Goal: Transaction & Acquisition: Purchase product/service

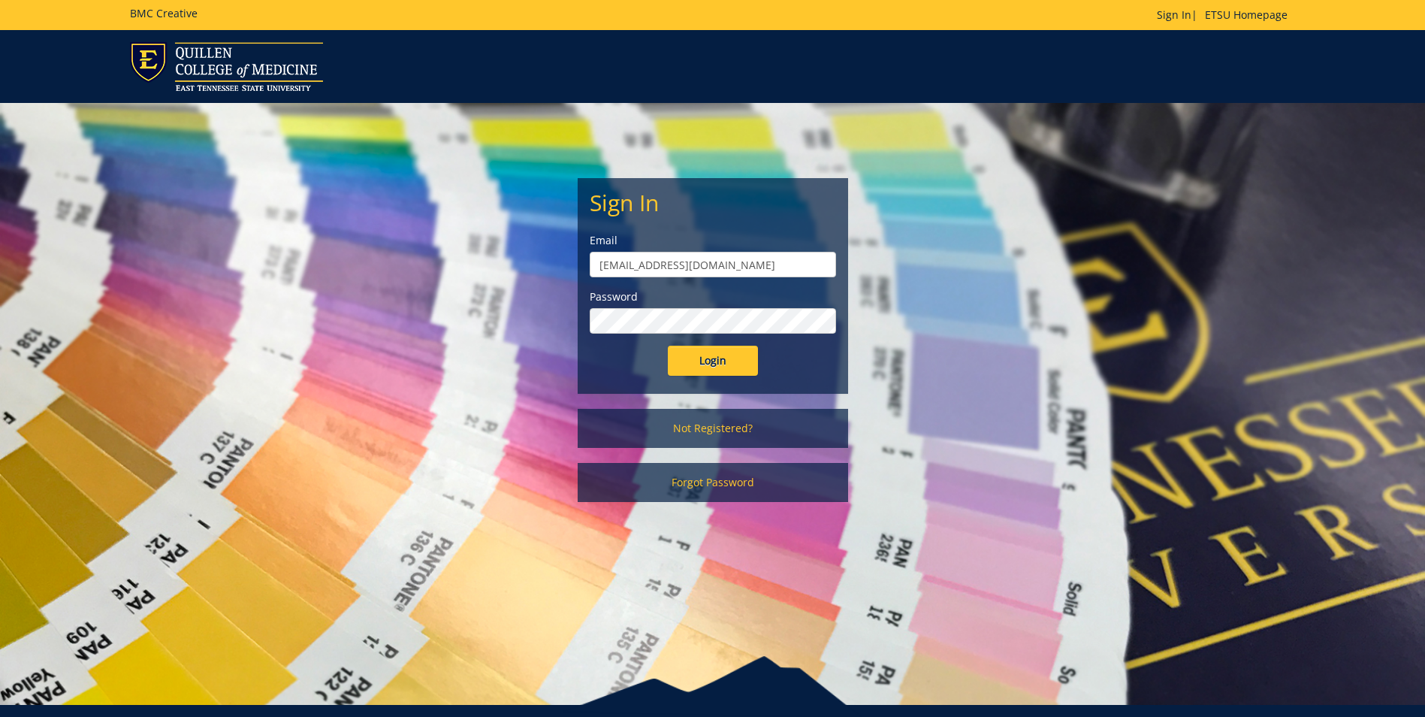
type input "[EMAIL_ADDRESS][DOMAIN_NAME]"
click at [668, 346] on input "Login" at bounding box center [713, 361] width 90 height 30
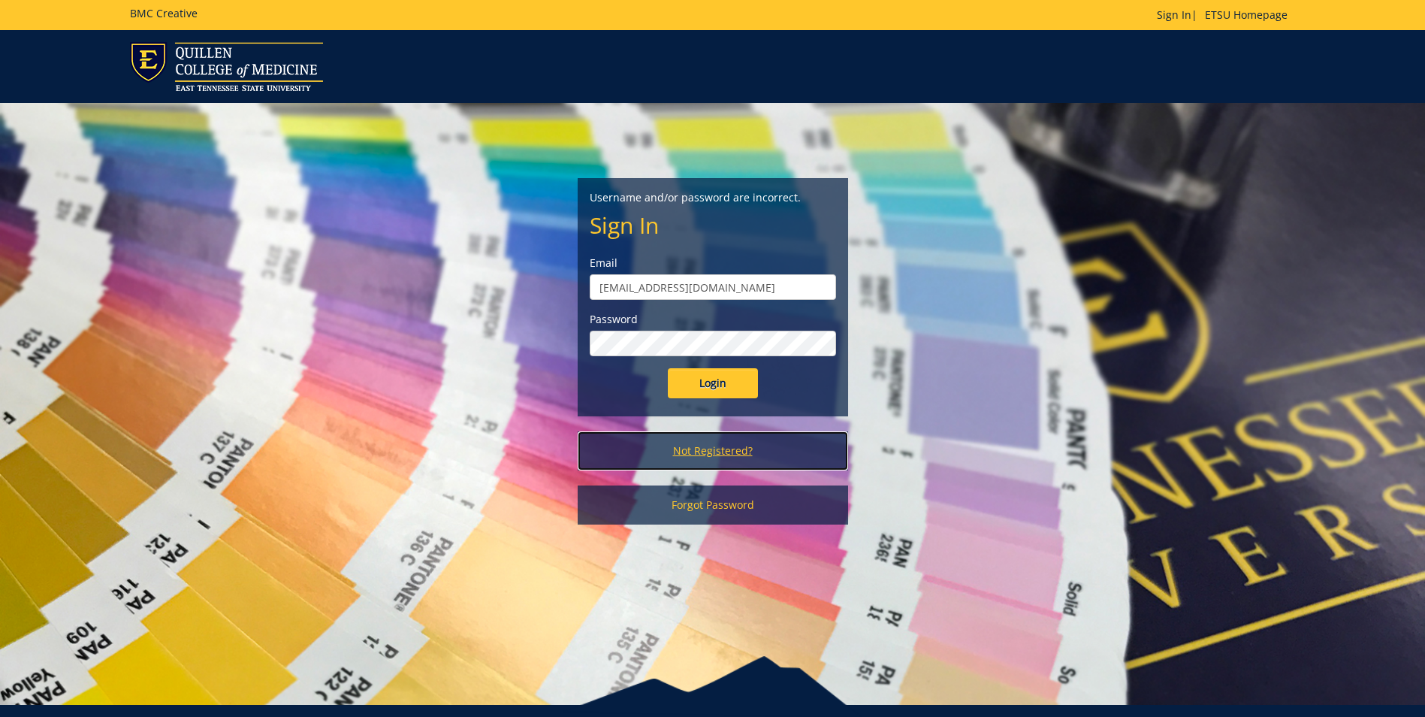
click at [720, 459] on link "Not Registered?" at bounding box center [713, 450] width 270 height 39
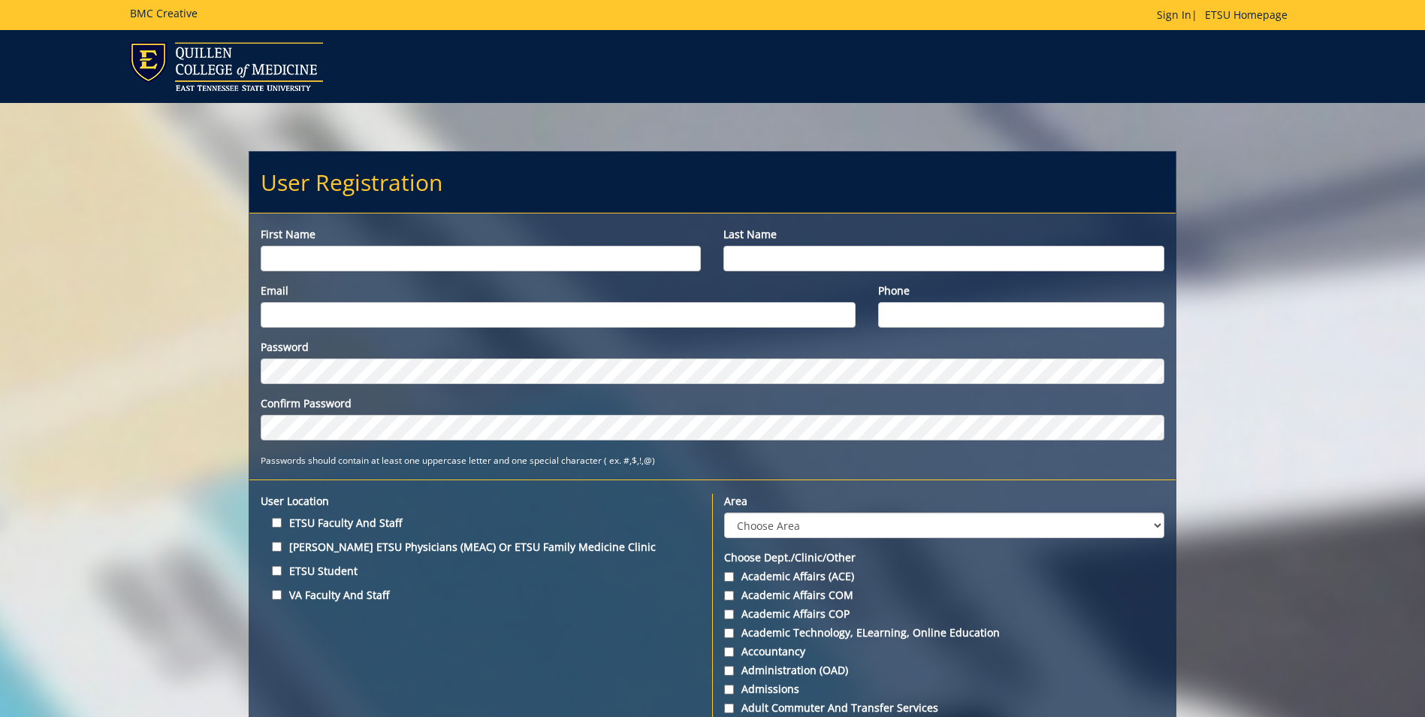
click at [264, 253] on input "First name" at bounding box center [481, 259] width 440 height 26
type input "Allison"
type input "Stoops"
type input "[EMAIL_ADDRESS][DOMAIN_NAME]"
type input "423-439-6282"
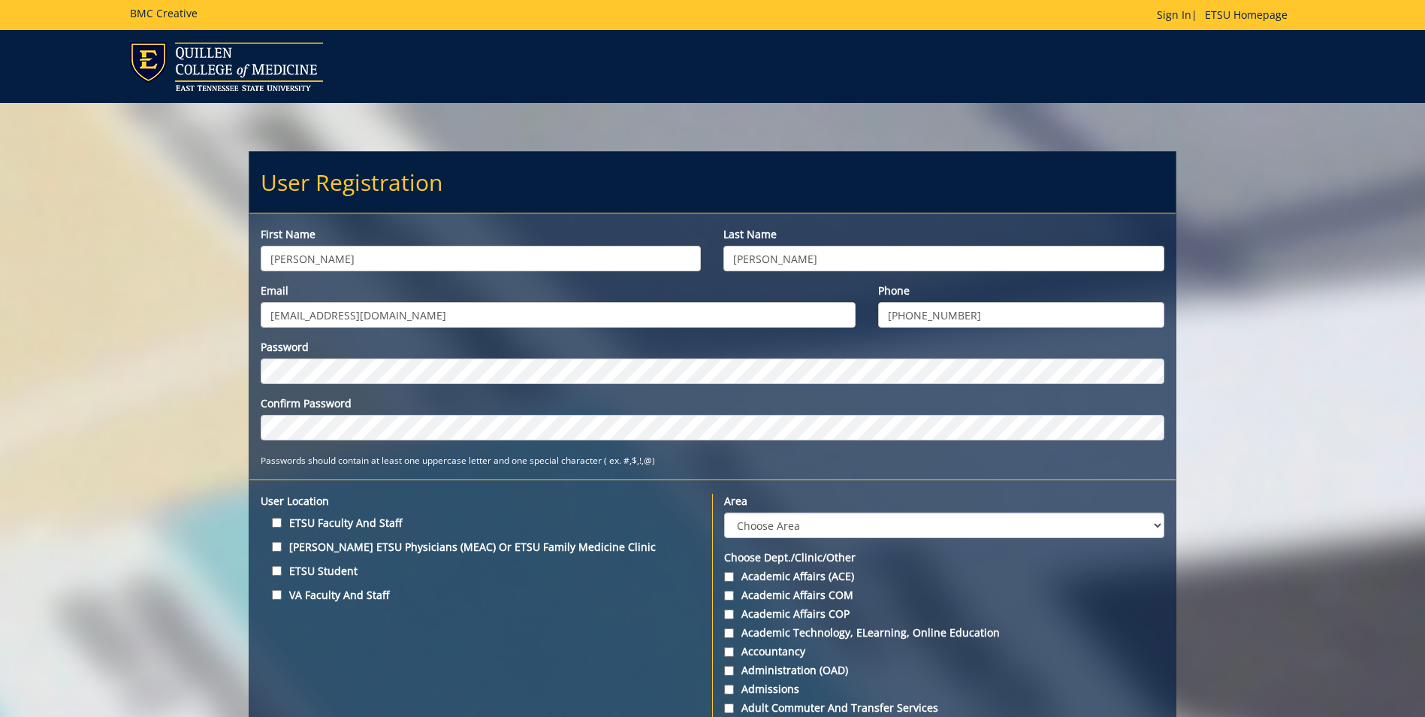
scroll to position [75, 0]
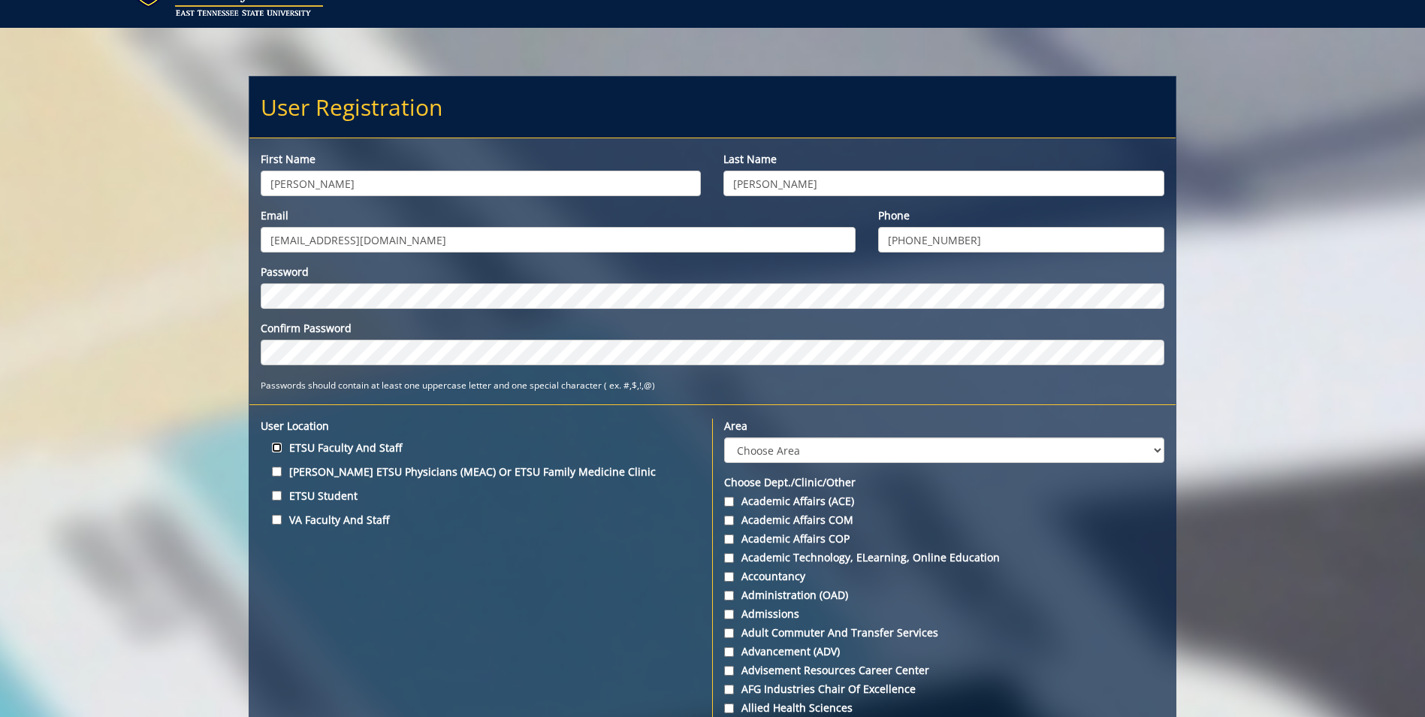
click at [273, 443] on input "ETSU Faculty and Staff" at bounding box center [277, 447] width 10 height 10
checkbox input "true"
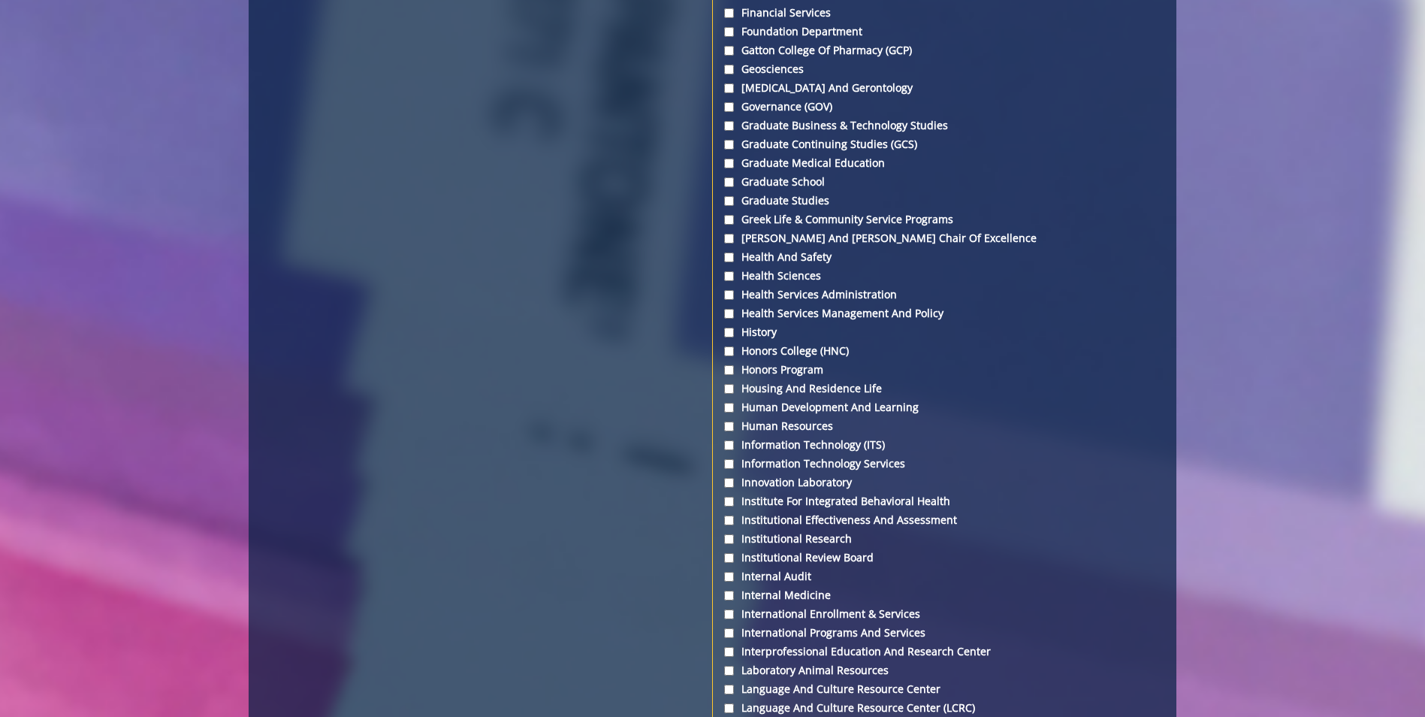
scroll to position [2930, 0]
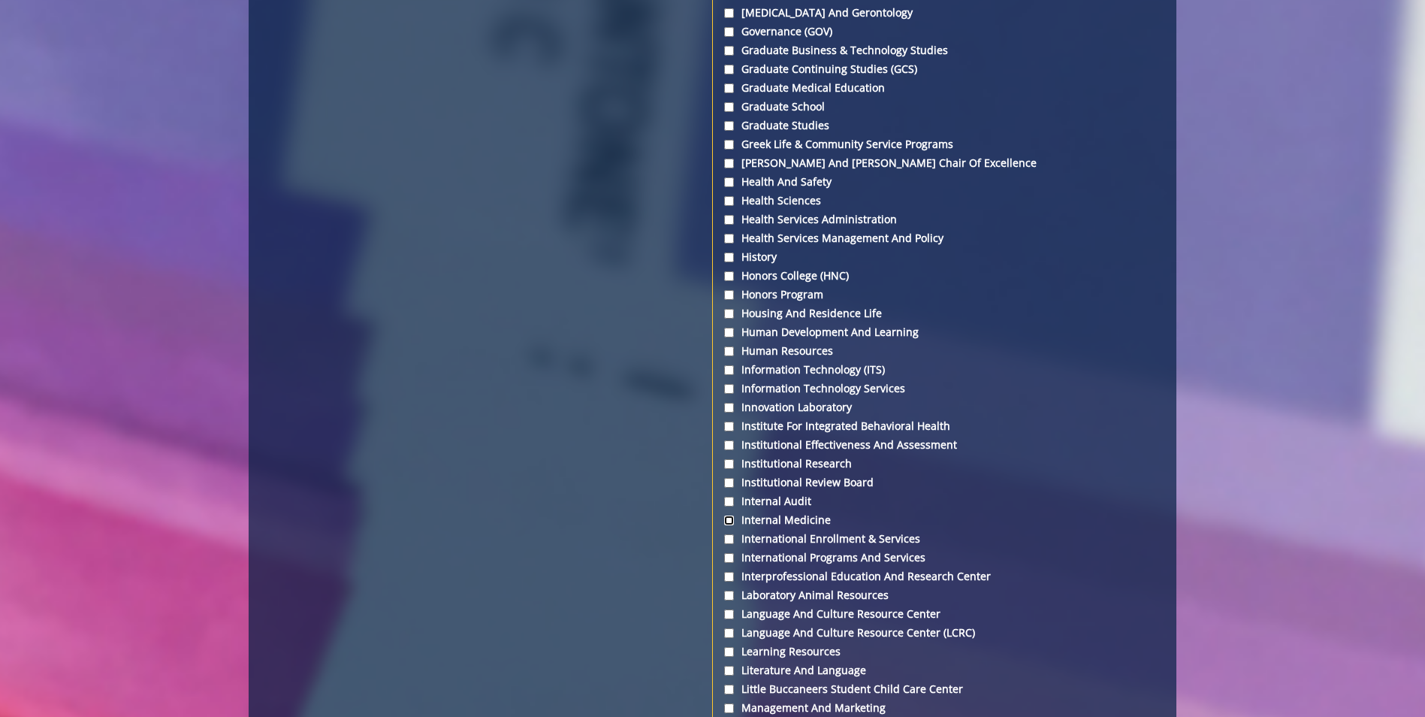
click at [729, 517] on input "Internal Medicine" at bounding box center [729, 520] width 10 height 10
checkbox input "true"
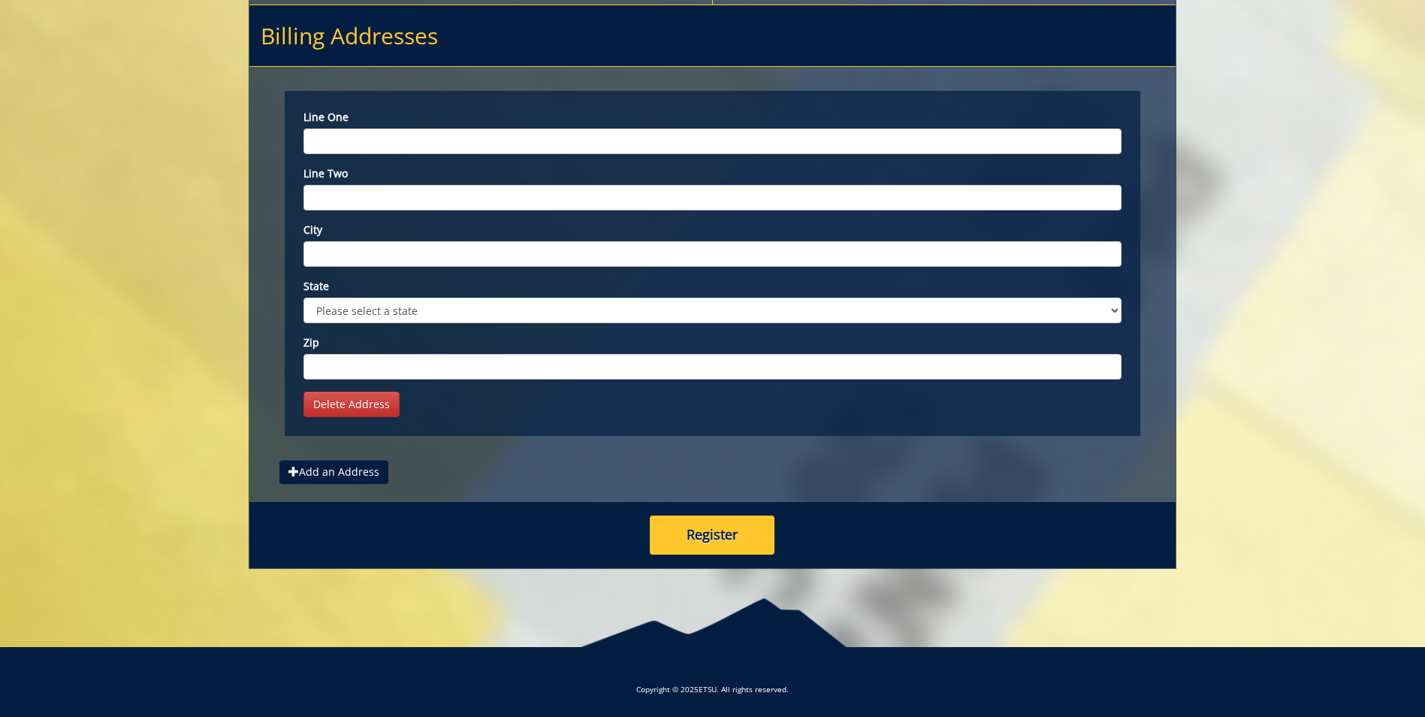
scroll to position [5591, 0]
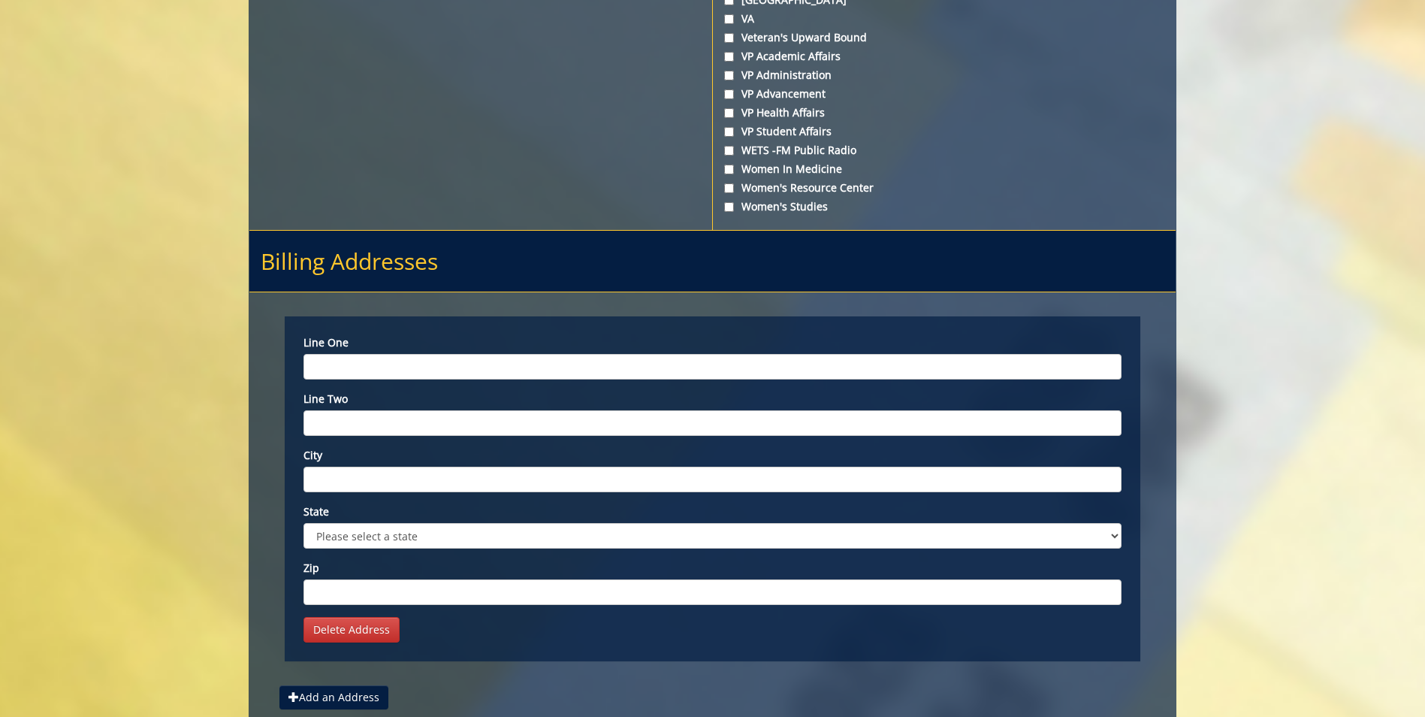
click at [369, 372] on input "Line one" at bounding box center [713, 367] width 818 height 26
type input "Carl A Jones Building 1 PO 70622"
click at [384, 481] on input "City" at bounding box center [713, 480] width 818 height 26
type input "Johnson City"
click at [334, 544] on select "Please select a state AK AL AR AS AZ CA CO CT DC DE FL FM GA GU HI IA ID IL IN …" at bounding box center [713, 536] width 818 height 26
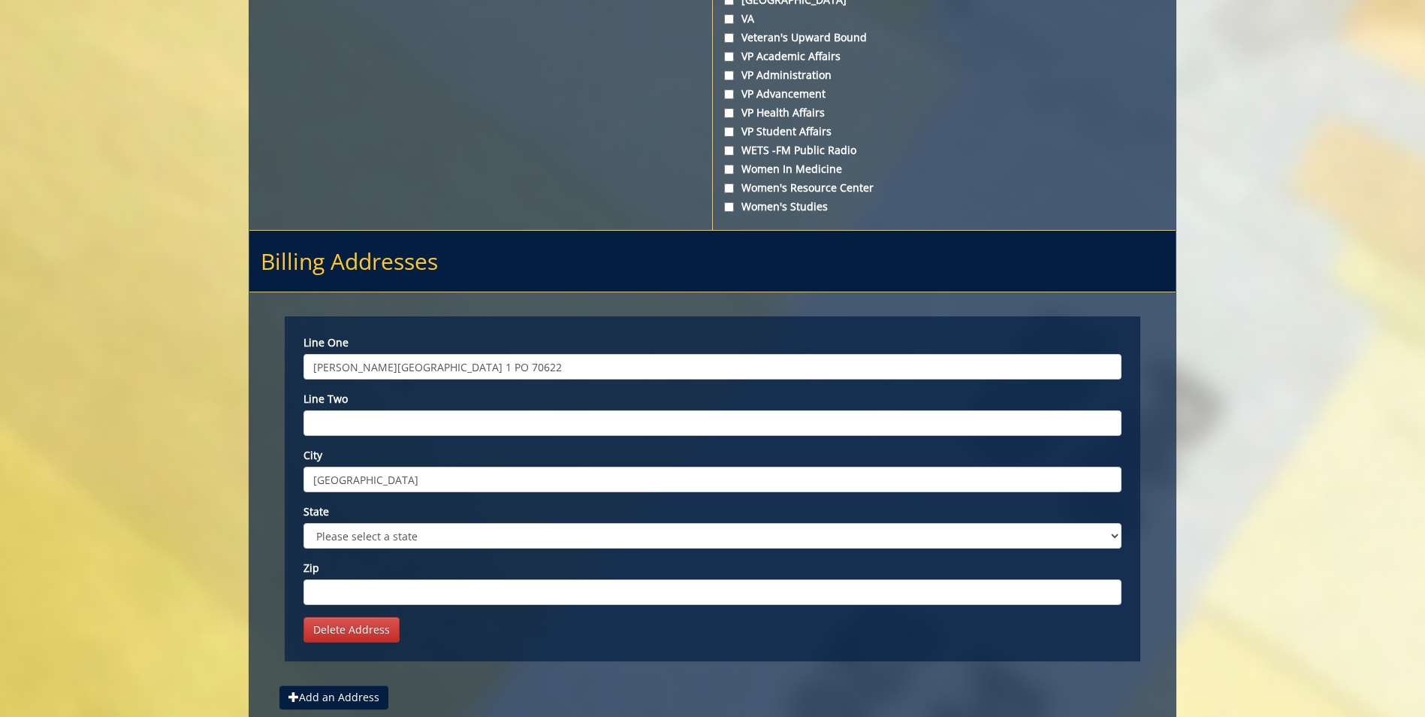
select select "1"
click at [304, 523] on select "Please select a state AK AL AR AS AZ CA CO CT DC DE FL FM GA GU HI IA ID IL IN …" at bounding box center [713, 536] width 818 height 26
click at [345, 589] on input "Zip" at bounding box center [713, 592] width 818 height 26
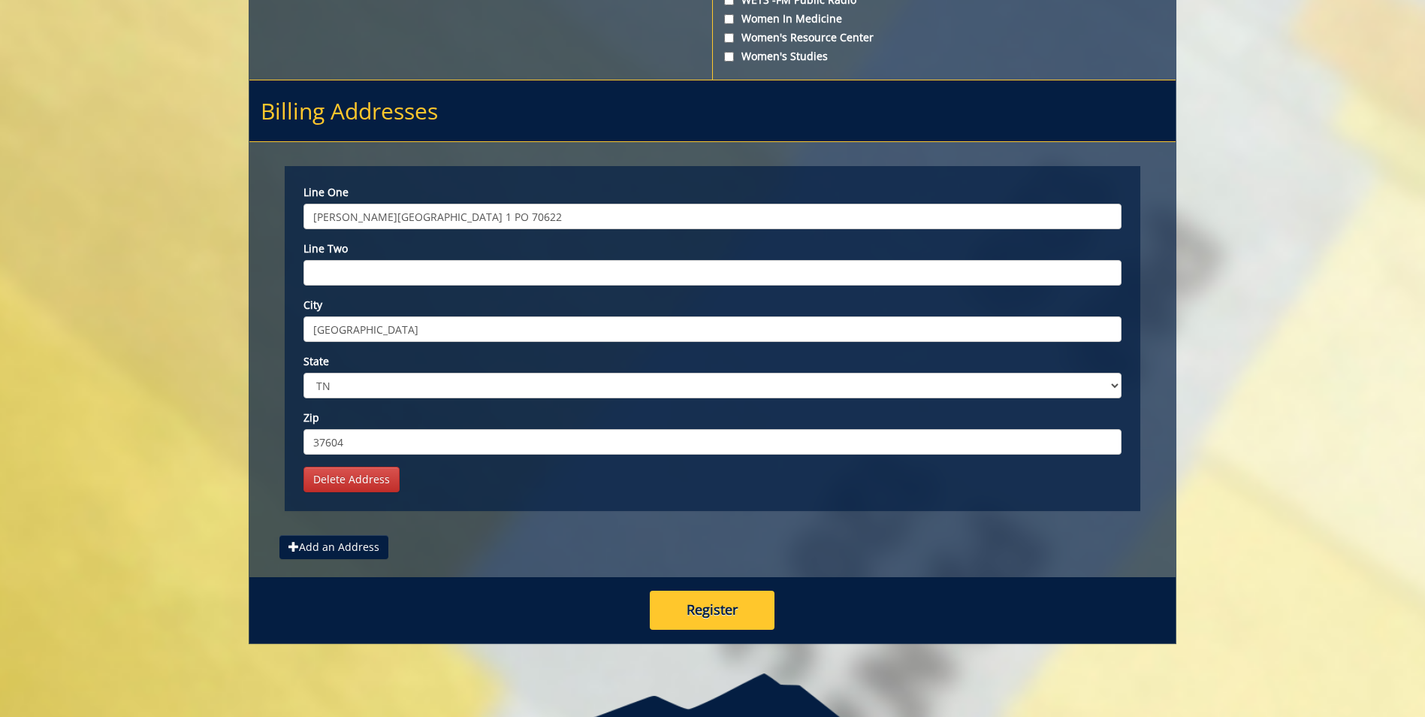
type input "37604"
click at [723, 616] on button "Register" at bounding box center [712, 609] width 125 height 39
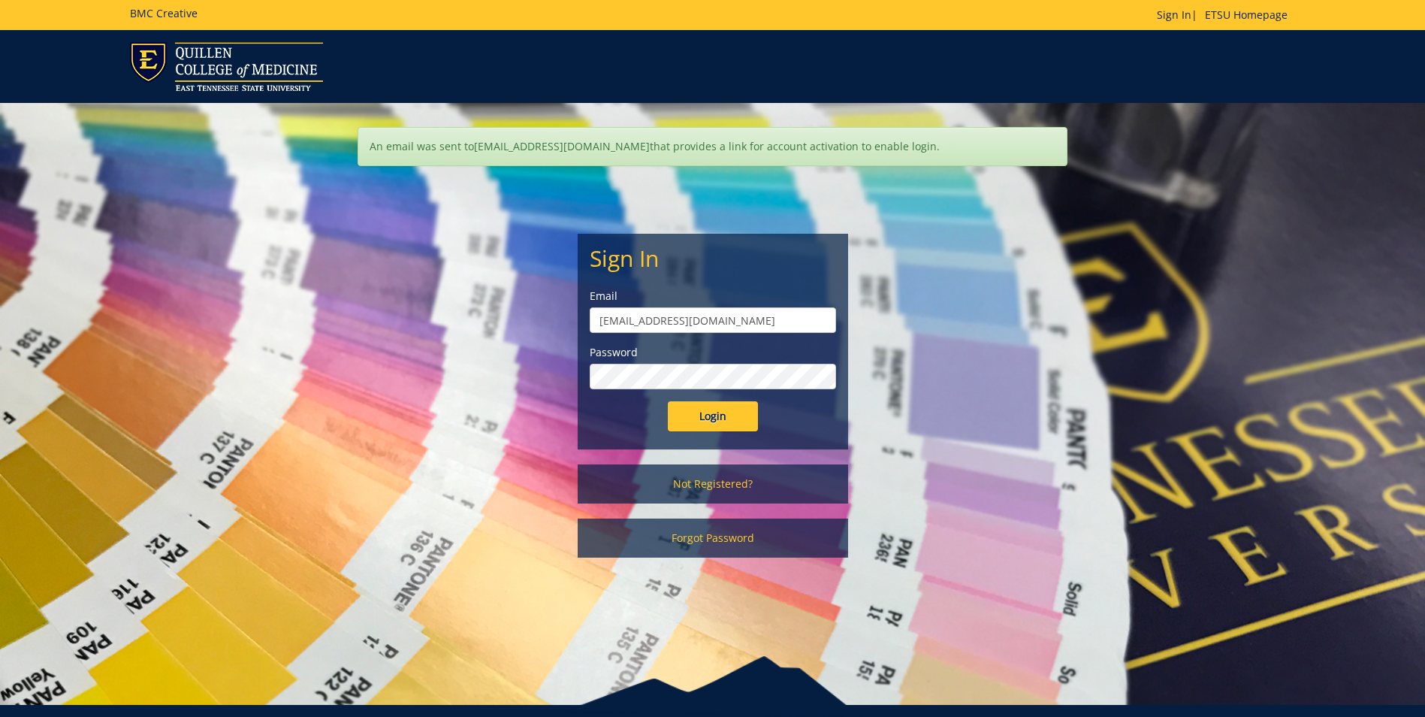
click at [668, 401] on input "Login" at bounding box center [713, 416] width 90 height 30
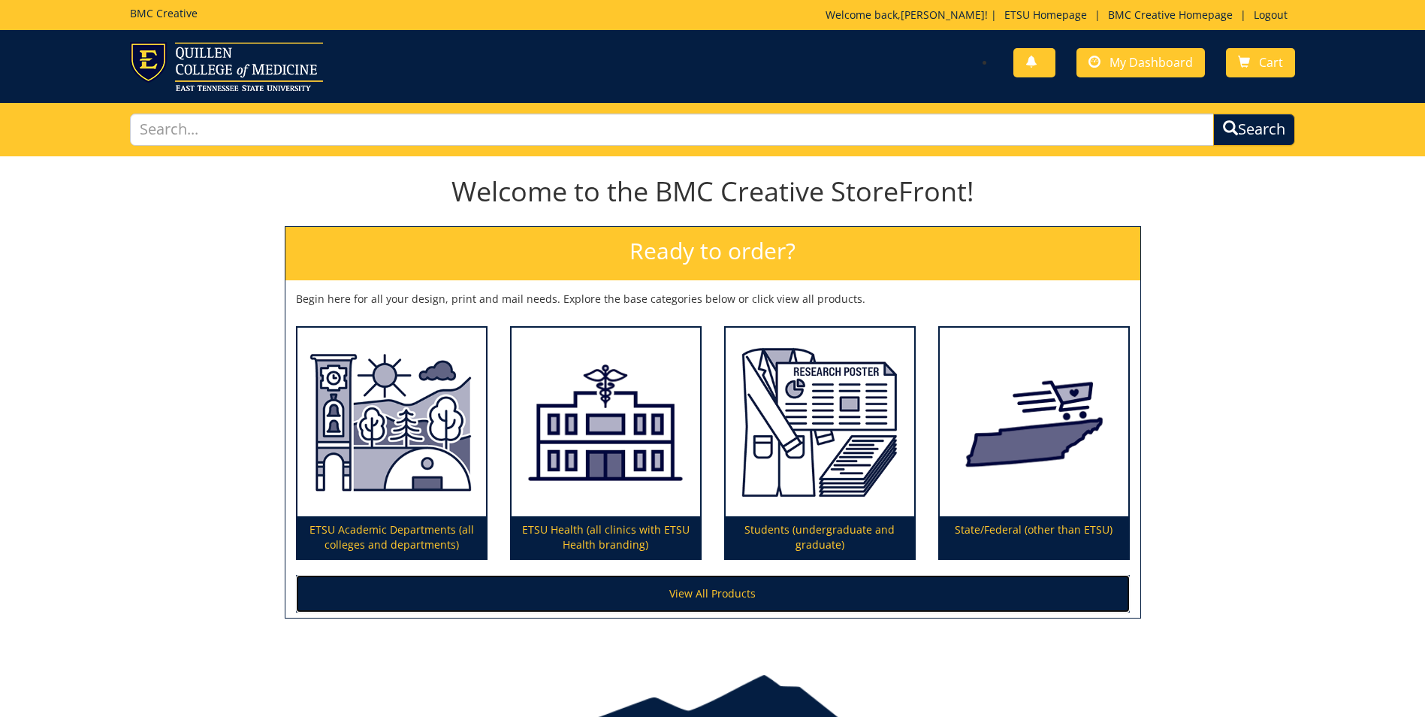
click at [688, 596] on link "View All Products" at bounding box center [713, 594] width 834 height 38
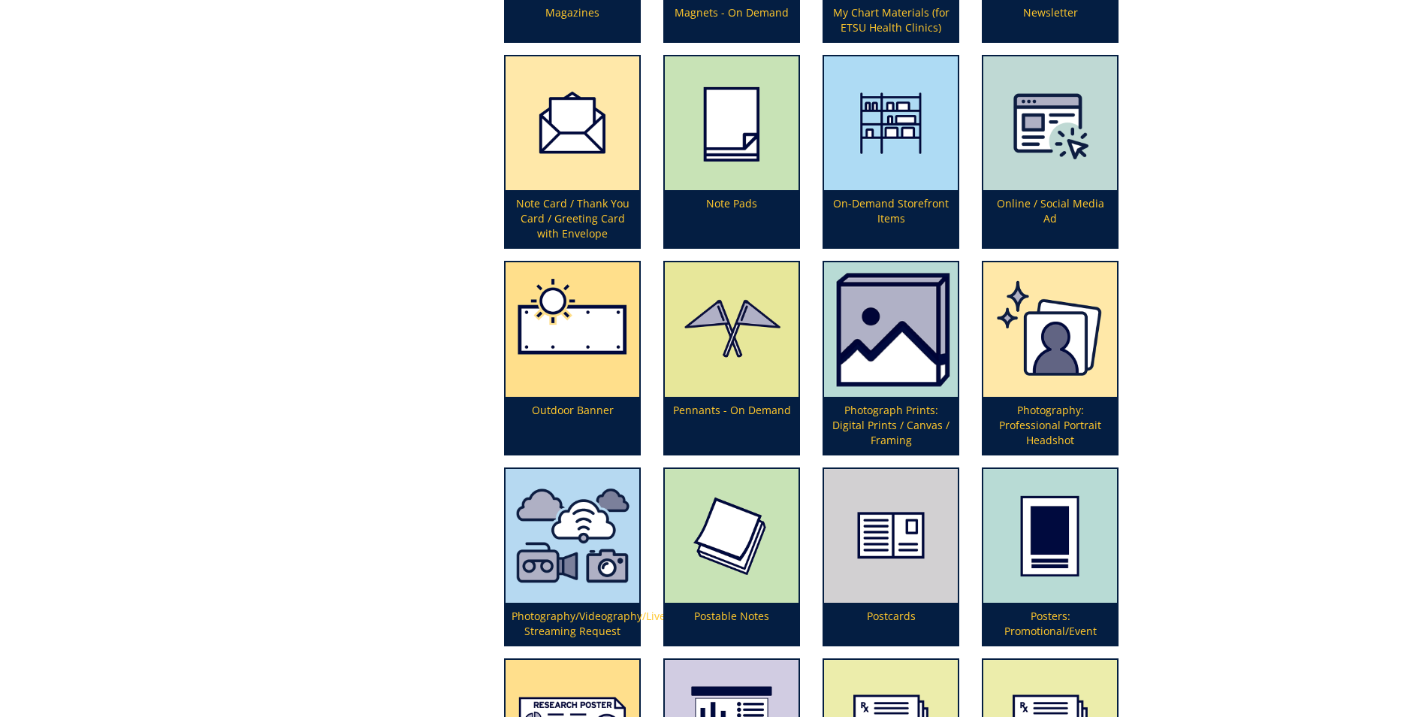
scroll to position [3155, 0]
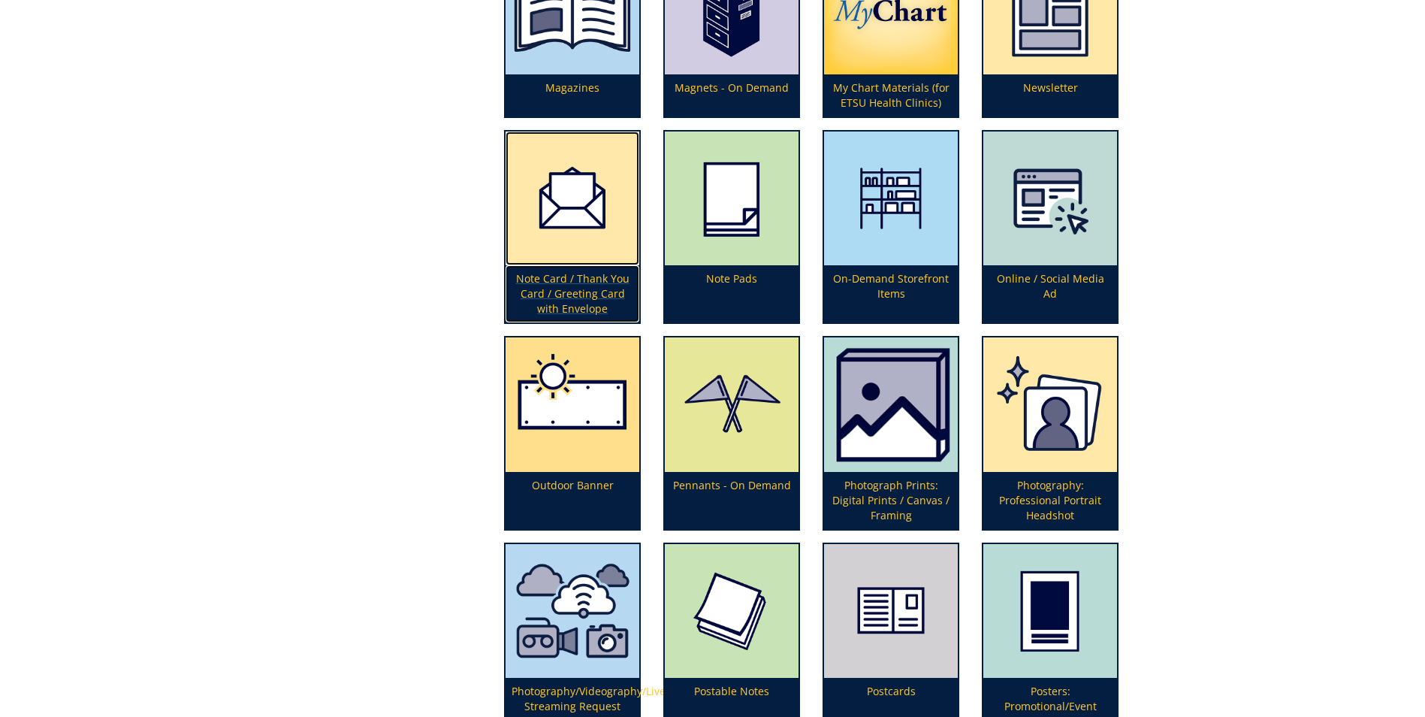
click at [584, 291] on p "Note Card / Thank You Card / Greeting Card with Envelope" at bounding box center [573, 293] width 134 height 57
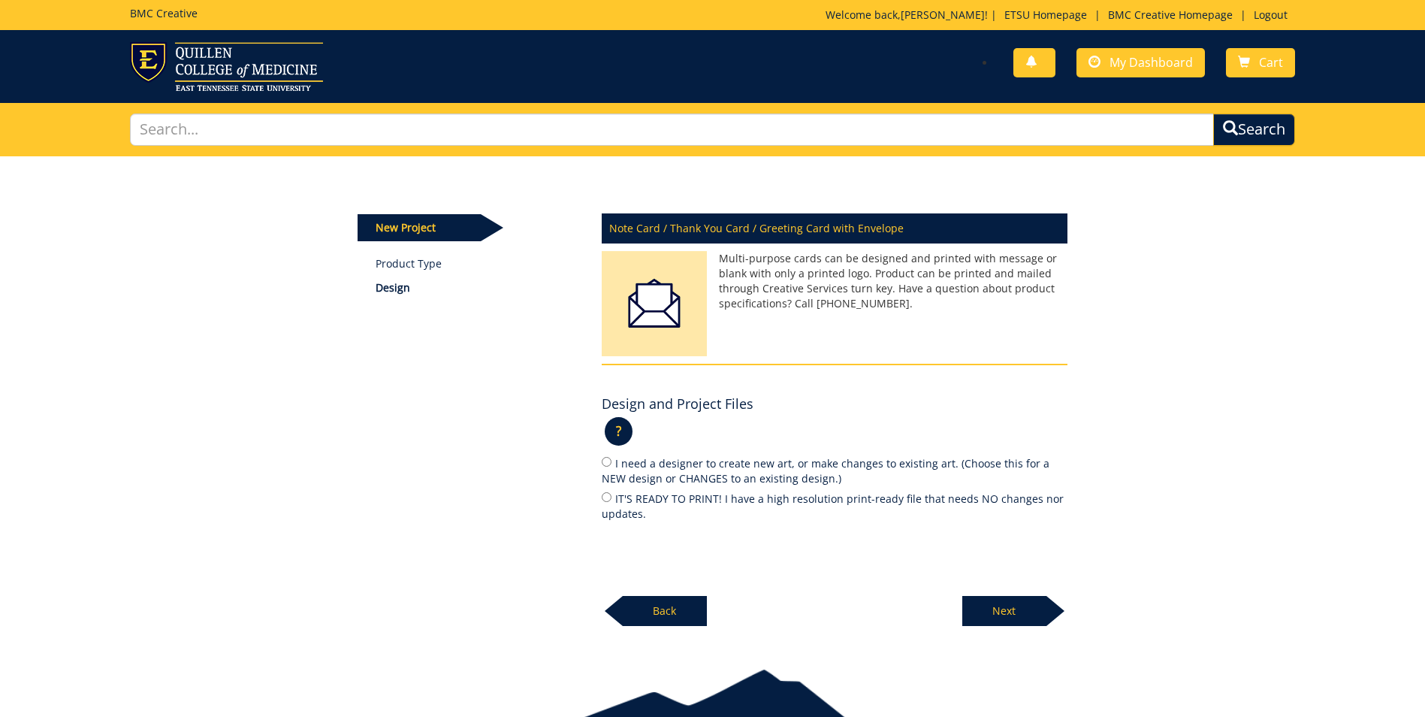
click at [625, 438] on p "?" at bounding box center [619, 431] width 28 height 29
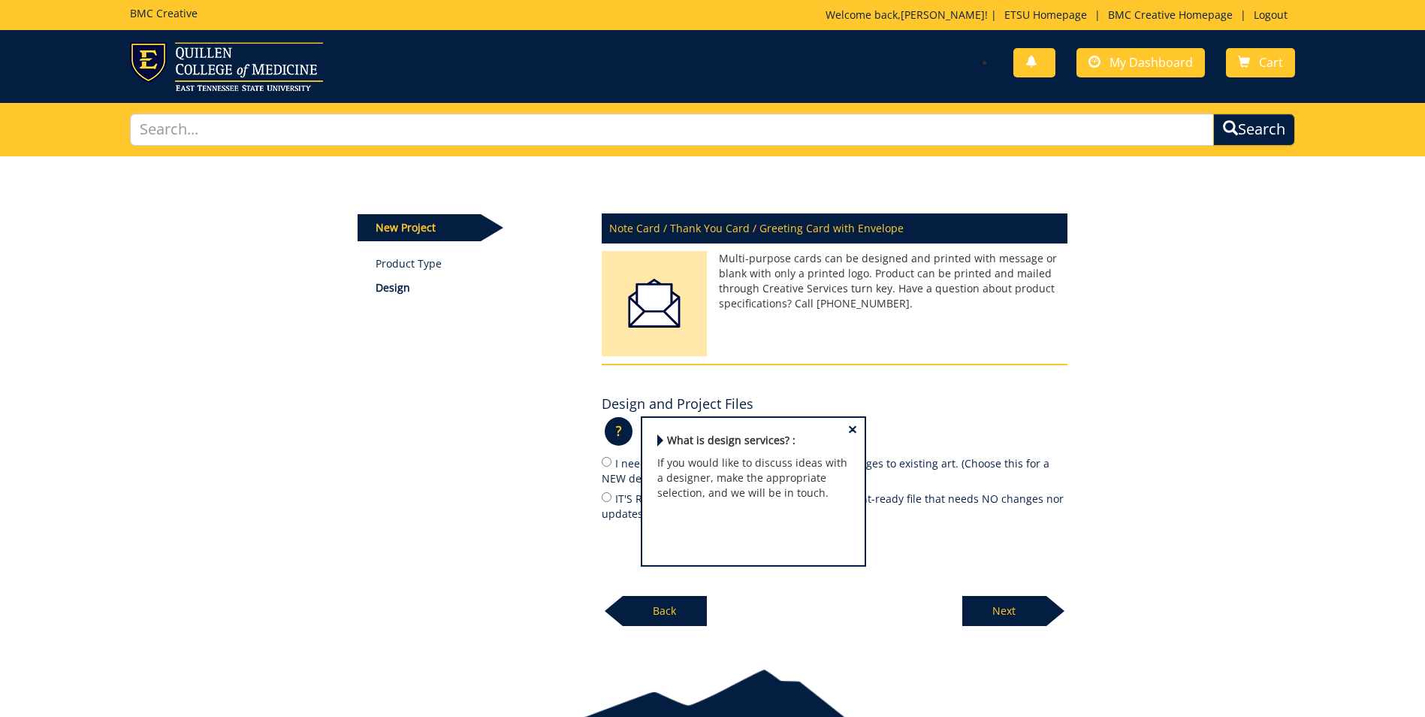
click at [848, 427] on span "×" at bounding box center [852, 429] width 9 height 16
